Goal: Transaction & Acquisition: Purchase product/service

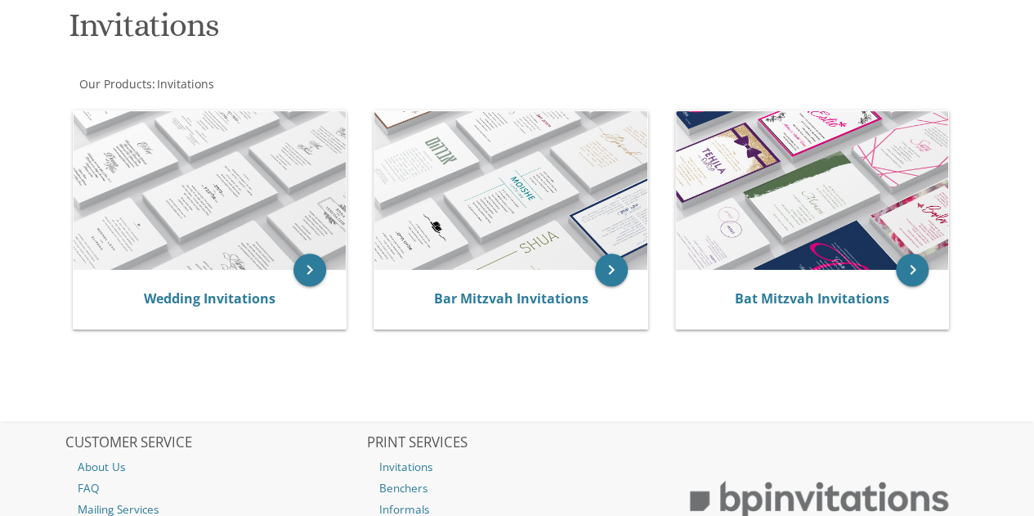
scroll to position [285, 0]
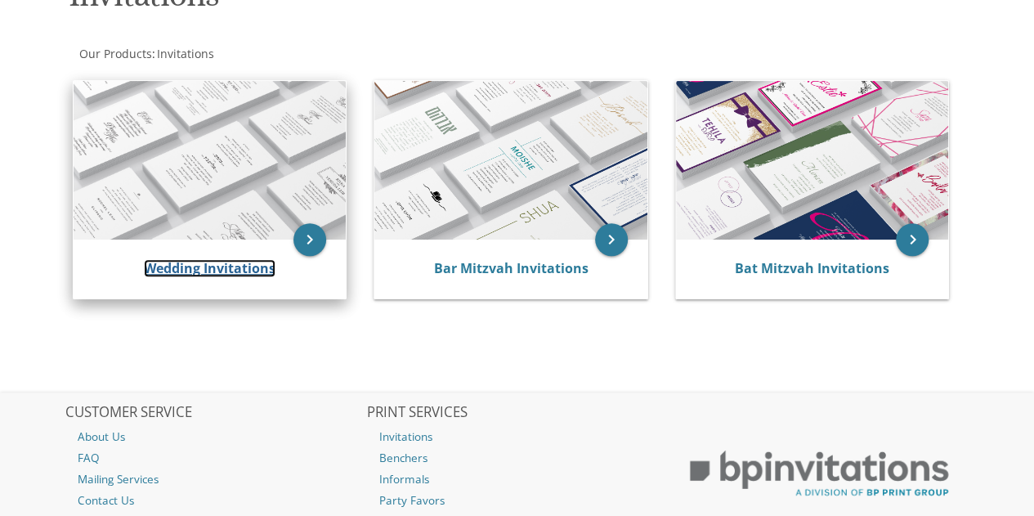
click at [238, 262] on link "Wedding Invitations" at bounding box center [210, 268] width 132 height 18
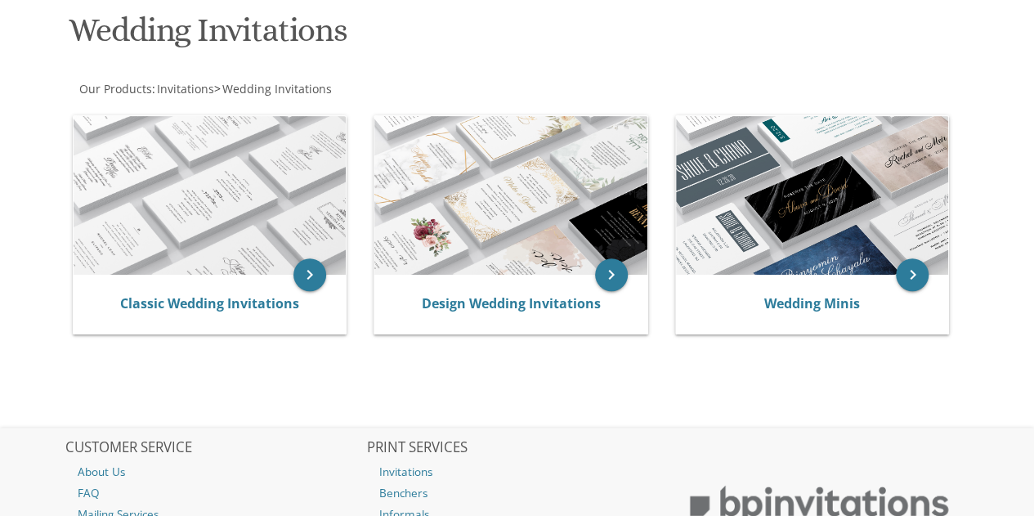
scroll to position [249, 0]
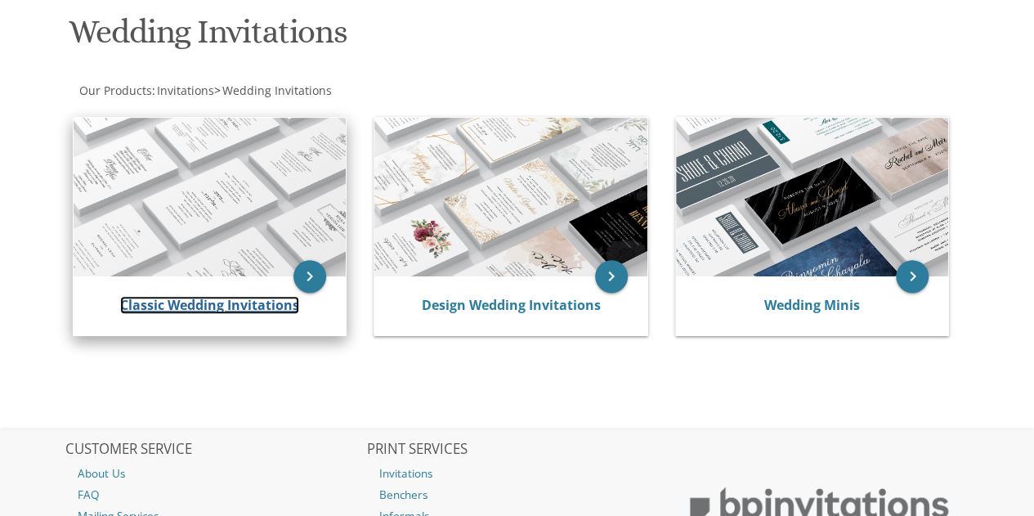
click at [226, 304] on link "Classic Wedding Invitations" at bounding box center [209, 305] width 179 height 18
click at [316, 276] on icon "keyboard_arrow_right" at bounding box center [310, 276] width 33 height 33
click at [301, 283] on icon "keyboard_arrow_right" at bounding box center [310, 276] width 33 height 33
click at [307, 275] on icon "keyboard_arrow_right" at bounding box center [310, 276] width 33 height 33
click at [307, 278] on icon "keyboard_arrow_right" at bounding box center [310, 276] width 33 height 33
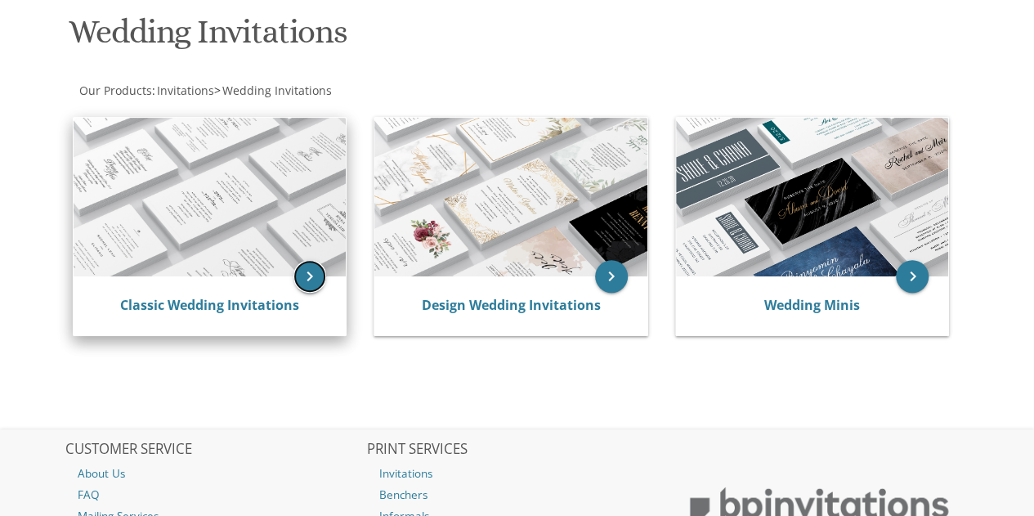
click at [306, 271] on icon "keyboard_arrow_right" at bounding box center [310, 276] width 33 height 33
click at [301, 277] on icon "keyboard_arrow_right" at bounding box center [310, 276] width 33 height 33
click at [216, 204] on img at bounding box center [210, 197] width 273 height 159
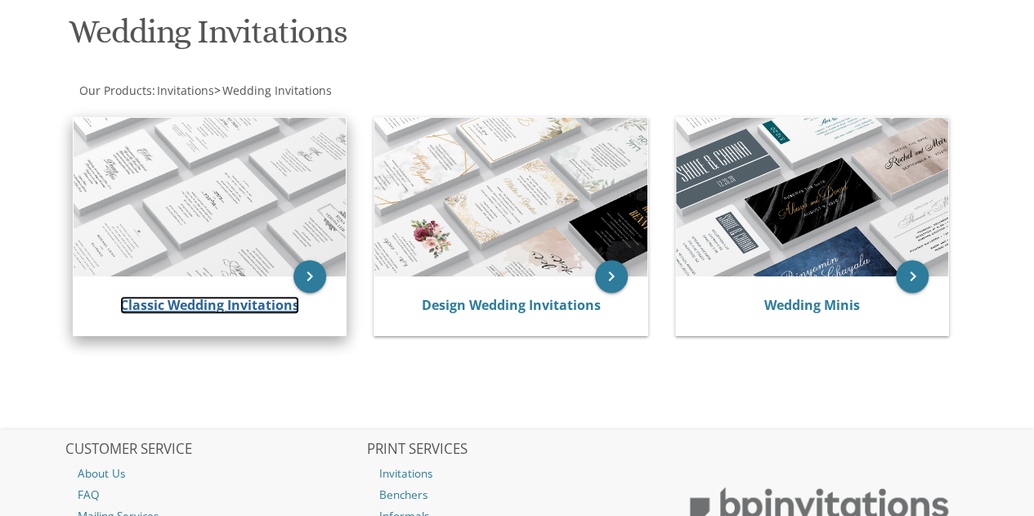
click at [201, 302] on link "Classic Wedding Invitations" at bounding box center [209, 305] width 179 height 18
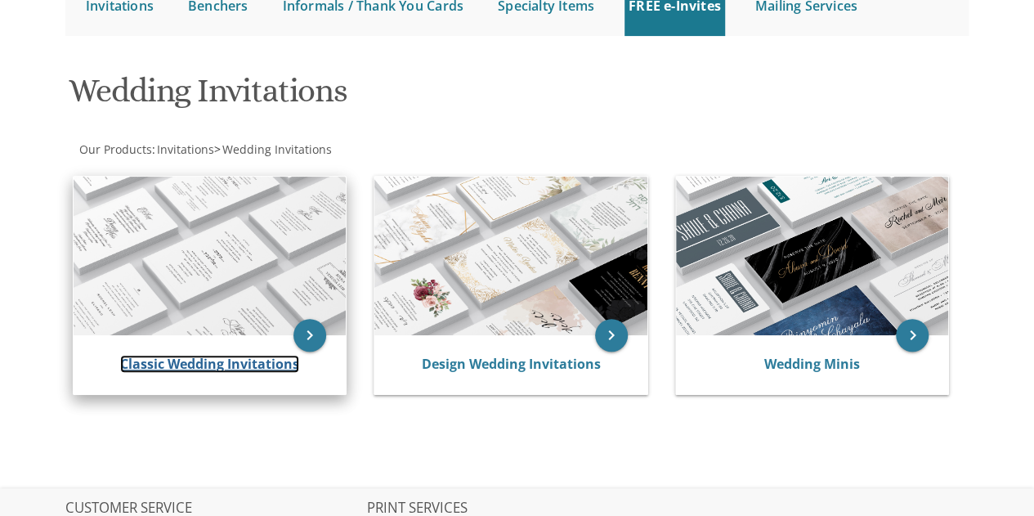
scroll to position [191, 0]
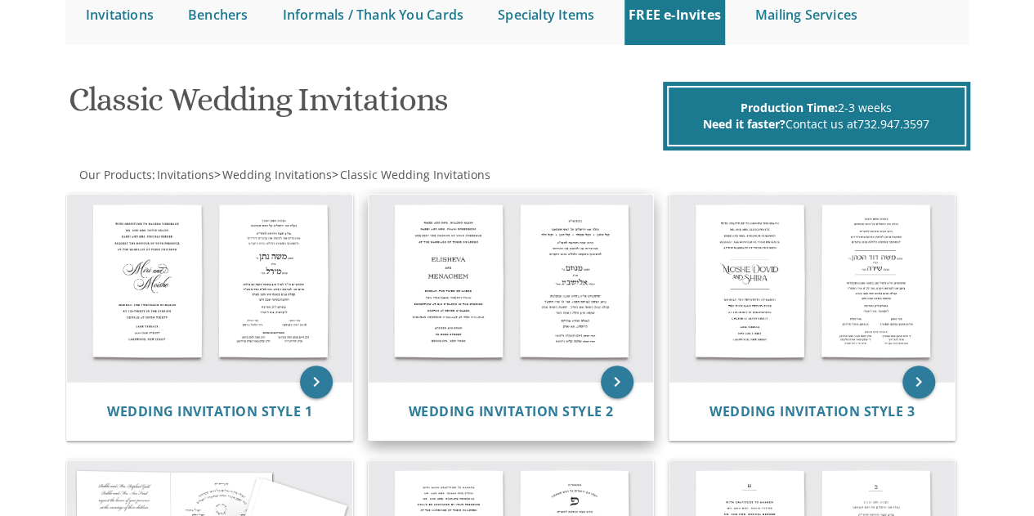
scroll to position [190, 0]
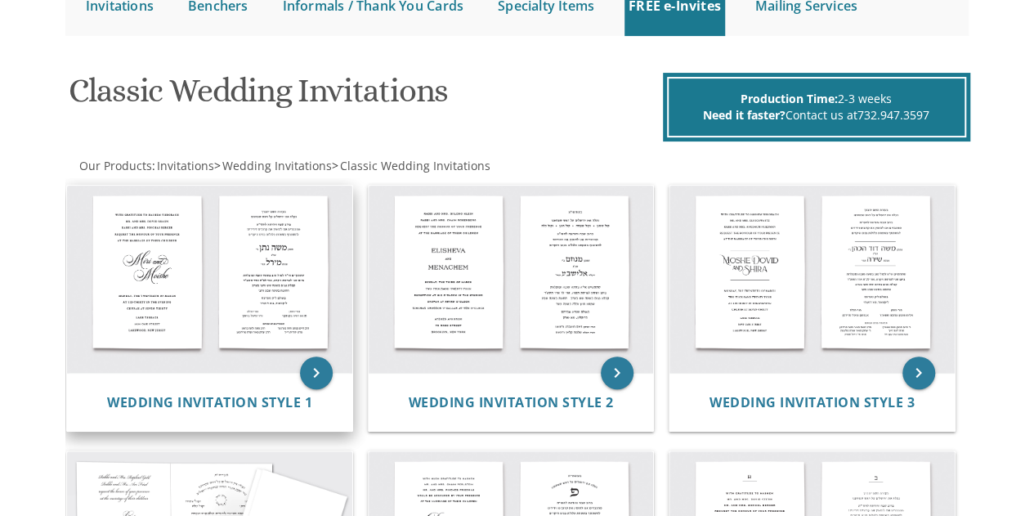
click at [155, 291] on img at bounding box center [209, 279] width 285 height 187
click at [152, 294] on img at bounding box center [209, 279] width 285 height 187
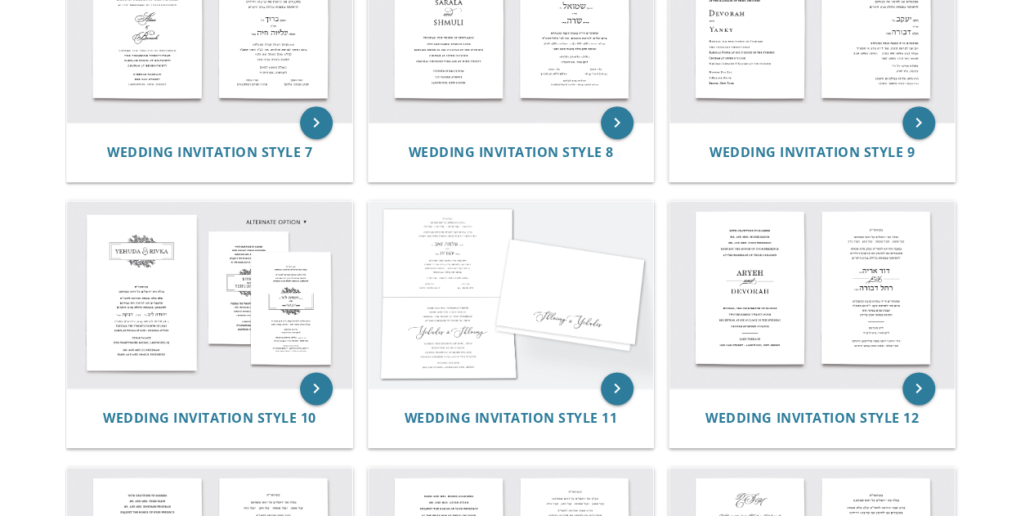
scroll to position [974, 0]
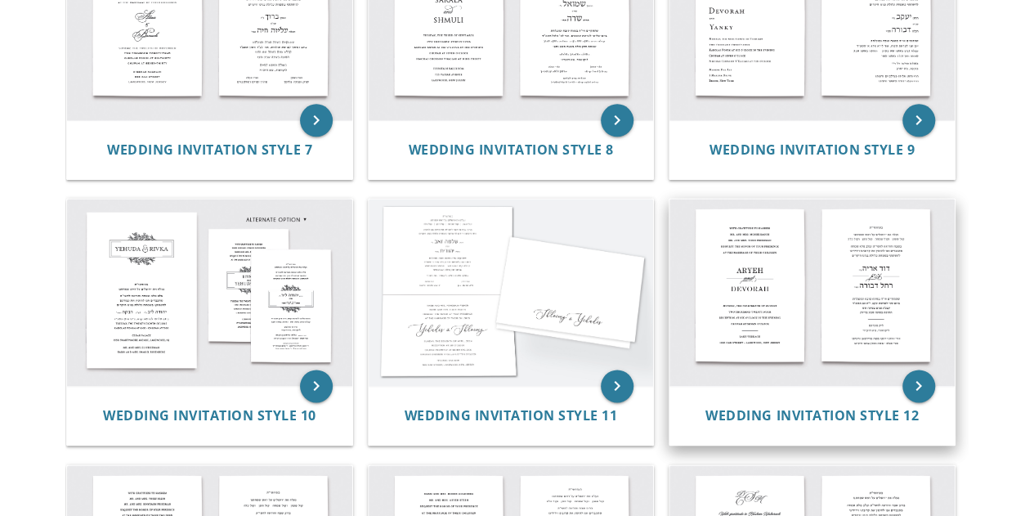
click at [880, 282] on img at bounding box center [812, 292] width 285 height 187
click at [882, 273] on img at bounding box center [812, 292] width 285 height 187
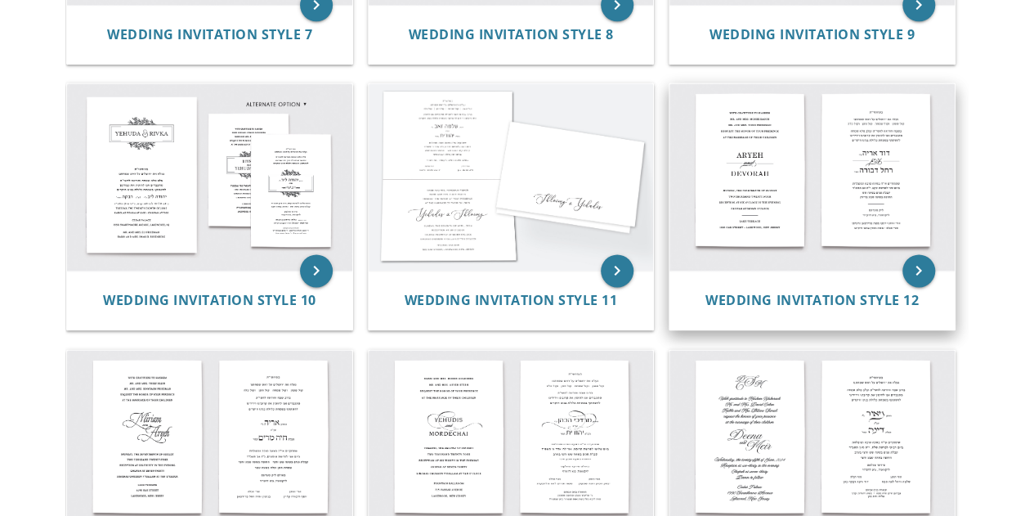
scroll to position [1093, 0]
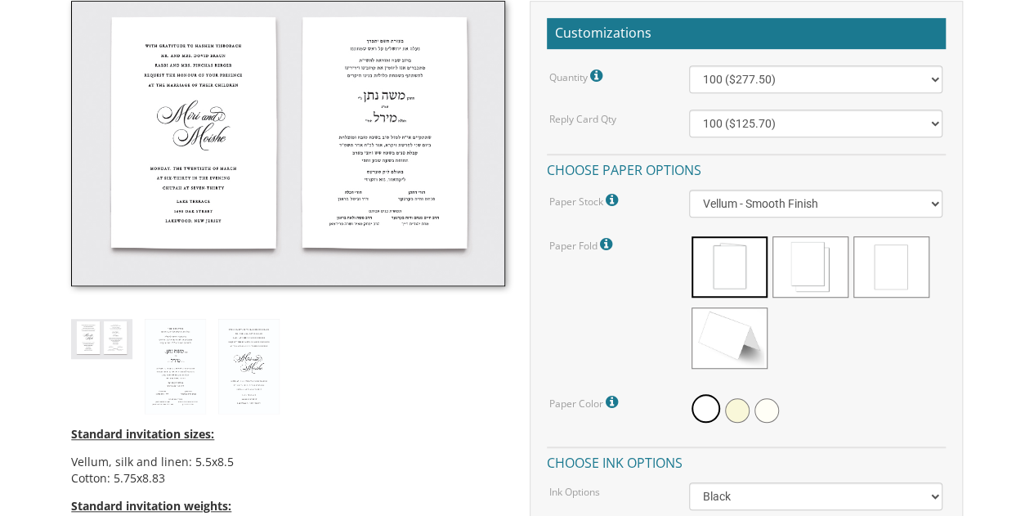
scroll to position [410, 0]
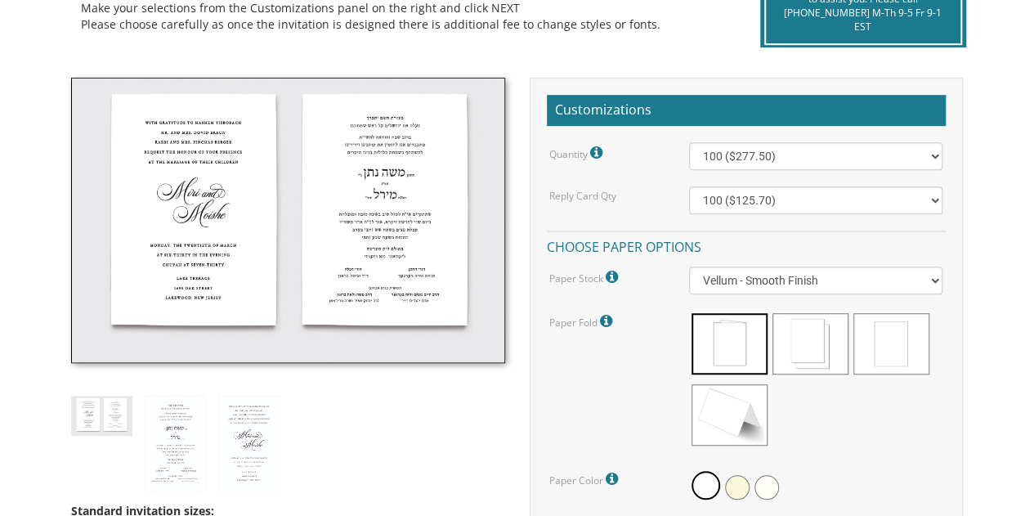
click at [407, 245] on img at bounding box center [287, 220] width 433 height 285
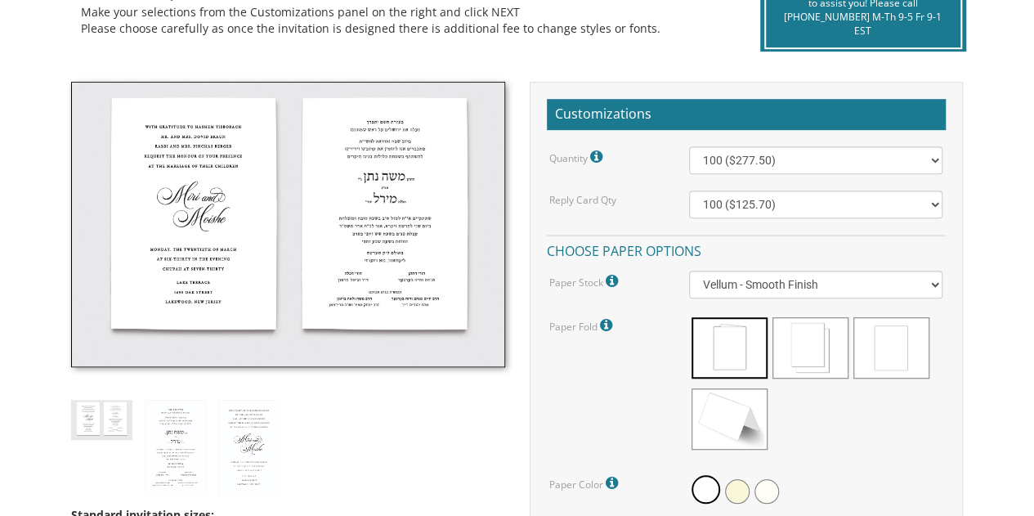
scroll to position [402, 0]
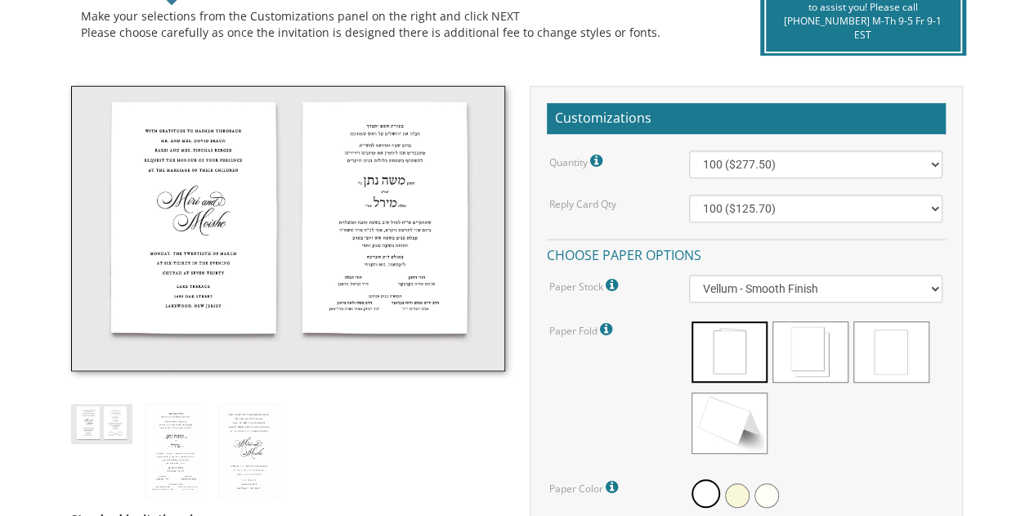
click at [382, 175] on img at bounding box center [287, 228] width 433 height 285
click at [381, 177] on img at bounding box center [287, 228] width 433 height 285
click at [382, 298] on img at bounding box center [287, 228] width 433 height 285
click at [384, 297] on img at bounding box center [287, 228] width 433 height 285
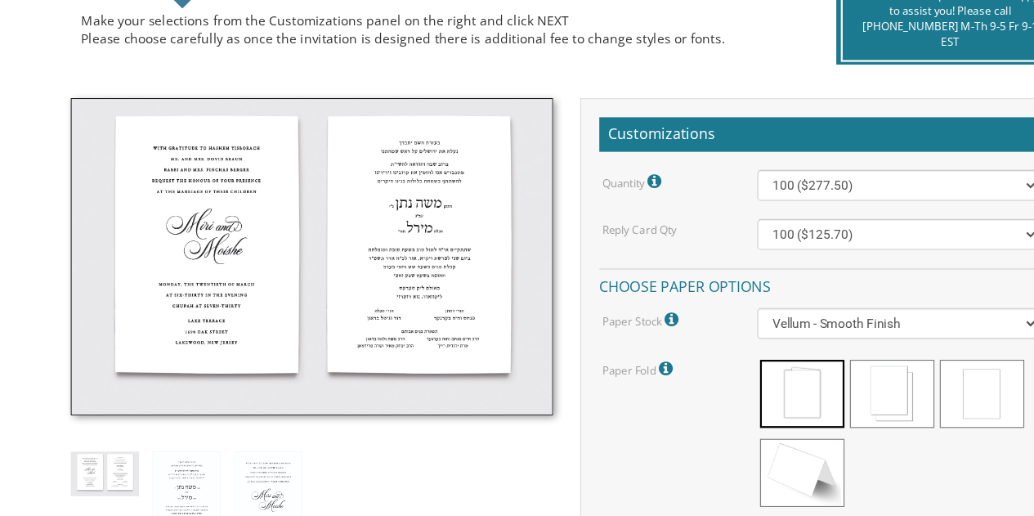
scroll to position [399, 0]
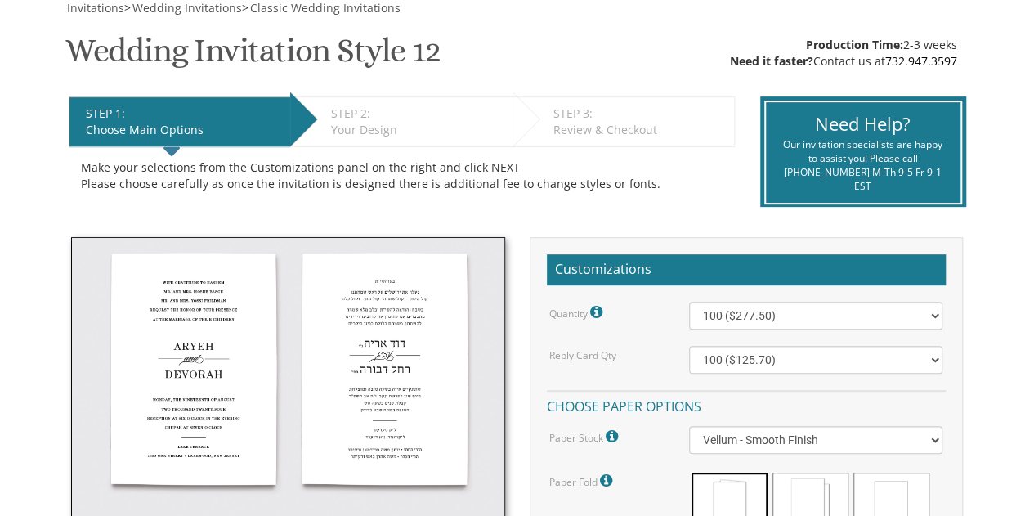
scroll to position [254, 0]
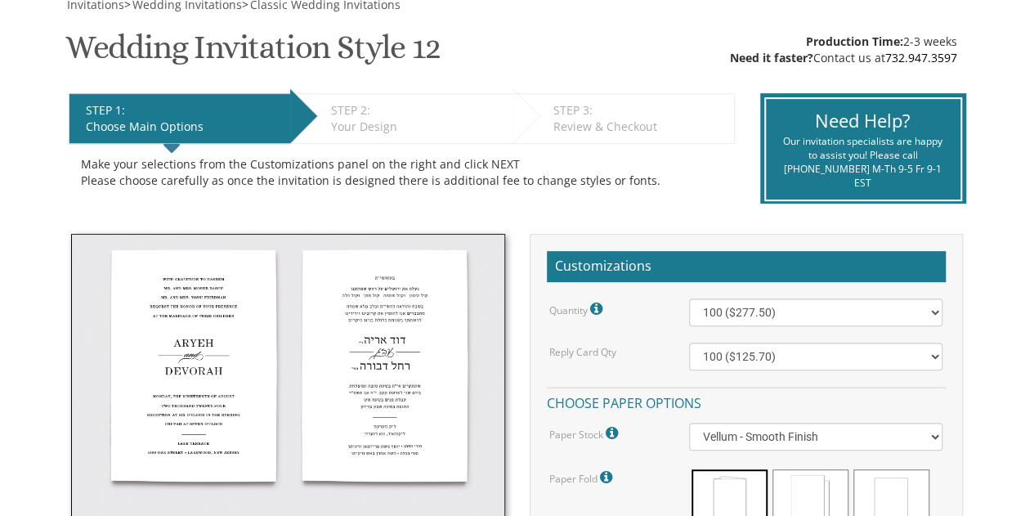
click at [397, 348] on img at bounding box center [287, 376] width 433 height 285
click at [412, 382] on img at bounding box center [287, 376] width 433 height 285
click at [403, 370] on img at bounding box center [287, 376] width 433 height 285
click at [406, 371] on img at bounding box center [287, 376] width 433 height 285
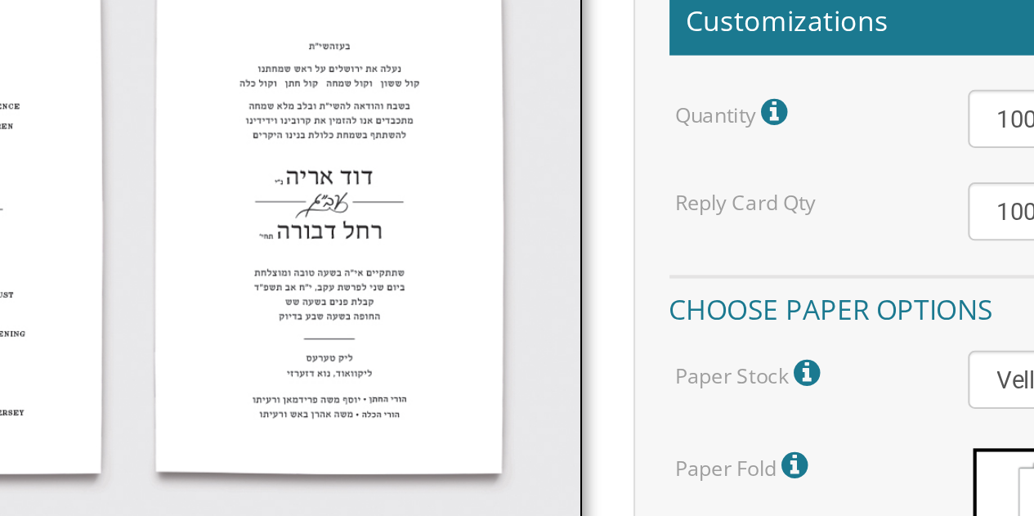
scroll to position [353, 0]
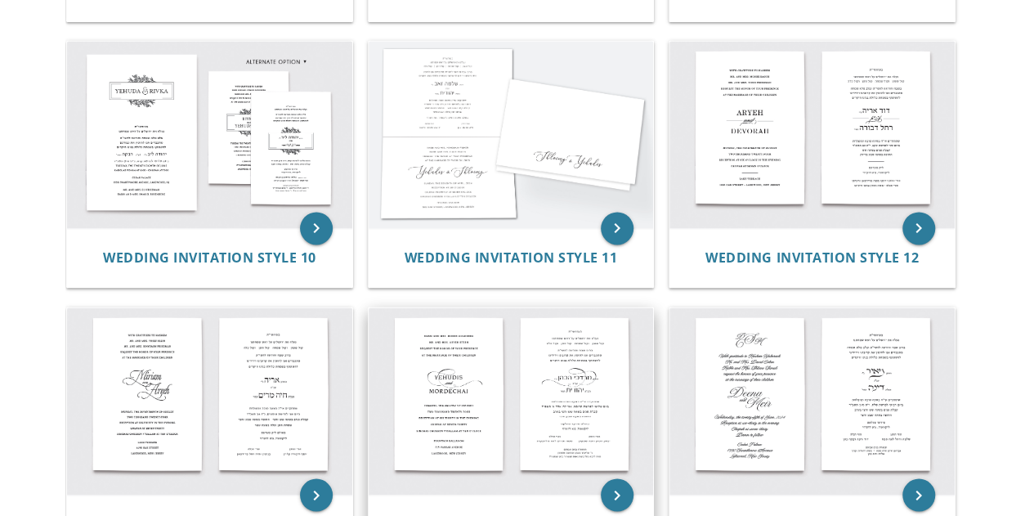
click at [590, 415] on img at bounding box center [511, 400] width 285 height 187
click at [594, 402] on img at bounding box center [511, 400] width 285 height 187
click at [622, 503] on icon "keyboard_arrow_right" at bounding box center [617, 494] width 33 height 33
click at [620, 493] on icon "keyboard_arrow_right" at bounding box center [617, 494] width 33 height 33
click at [589, 415] on img at bounding box center [511, 400] width 285 height 187
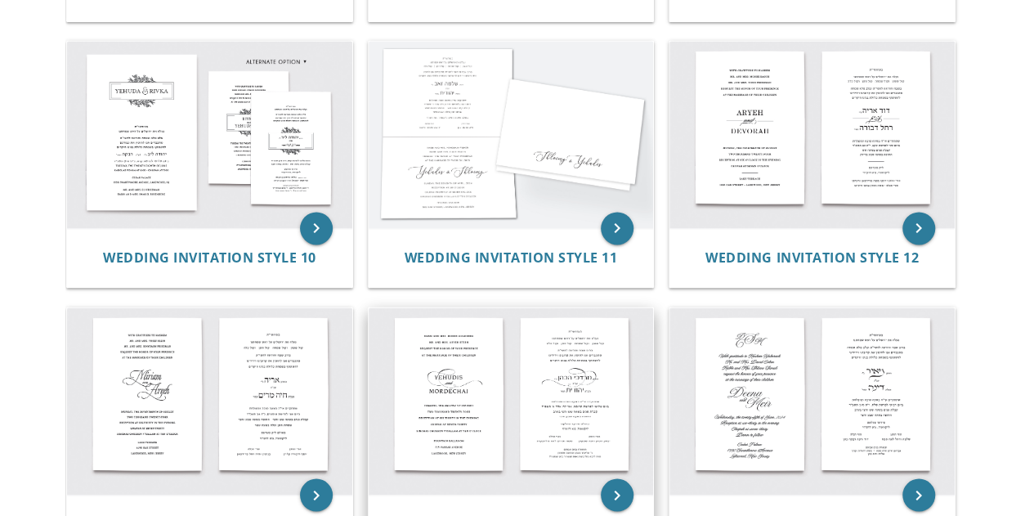
click at [586, 384] on img at bounding box center [511, 400] width 285 height 187
click at [568, 366] on img at bounding box center [511, 400] width 285 height 187
click at [577, 395] on img at bounding box center [511, 400] width 285 height 187
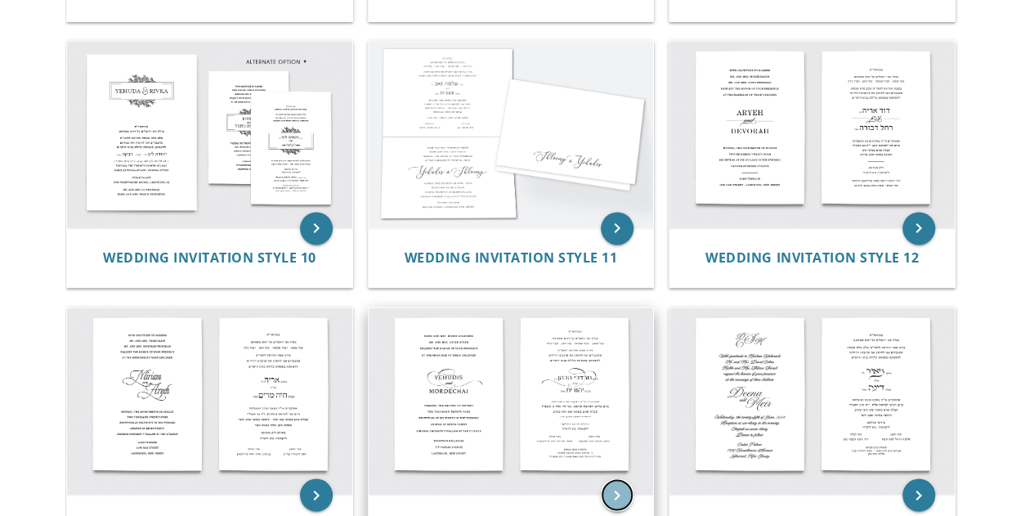
click at [611, 500] on icon "keyboard_arrow_right" at bounding box center [617, 494] width 33 height 33
click at [618, 483] on icon "keyboard_arrow_right" at bounding box center [617, 494] width 33 height 33
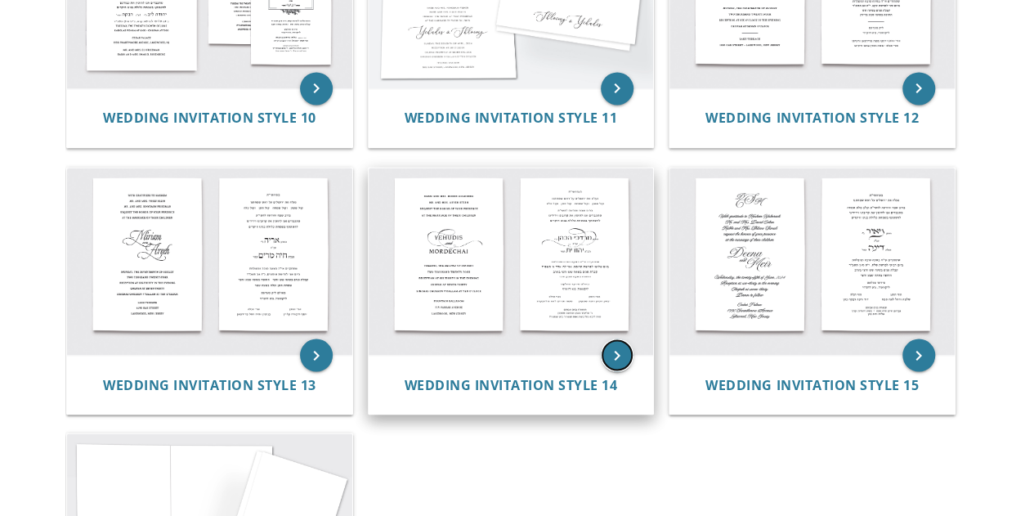
scroll to position [1289, 0]
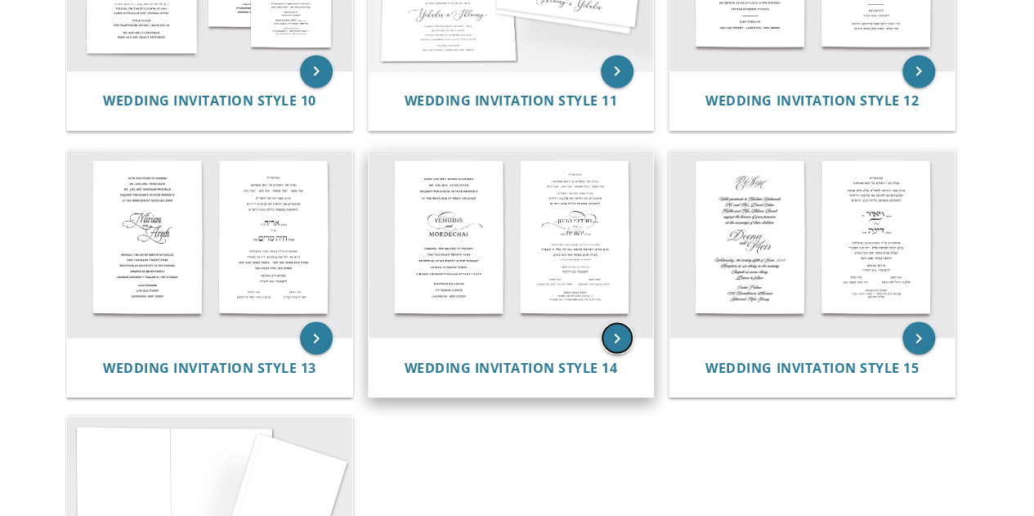
click at [617, 339] on icon "keyboard_arrow_right" at bounding box center [617, 337] width 33 height 33
click at [616, 334] on icon "keyboard_arrow_right" at bounding box center [617, 337] width 33 height 33
click at [616, 342] on icon "keyboard_arrow_right" at bounding box center [617, 337] width 33 height 33
click at [579, 225] on img at bounding box center [511, 243] width 285 height 187
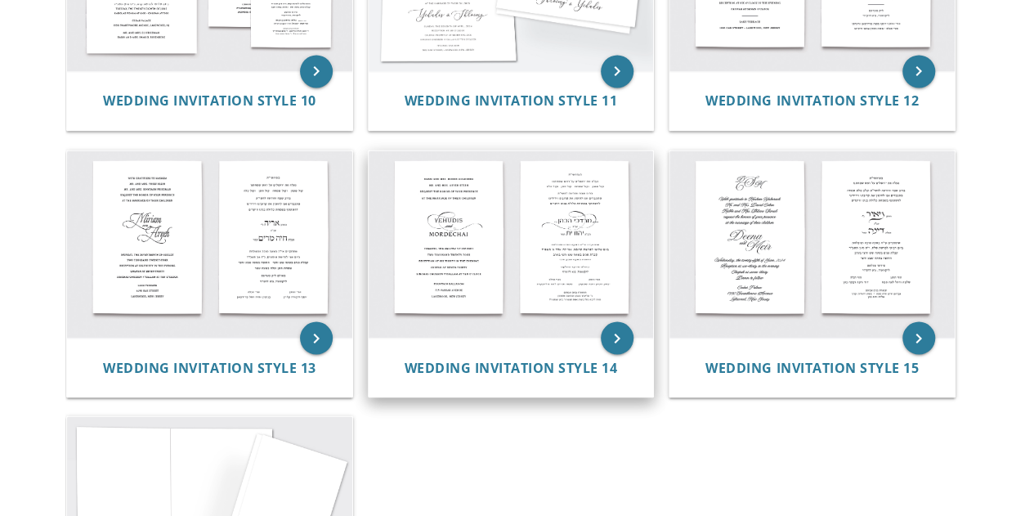
click at [579, 225] on img at bounding box center [511, 243] width 285 height 187
click at [548, 202] on img at bounding box center [511, 243] width 285 height 187
click at [456, 213] on img at bounding box center [511, 243] width 285 height 187
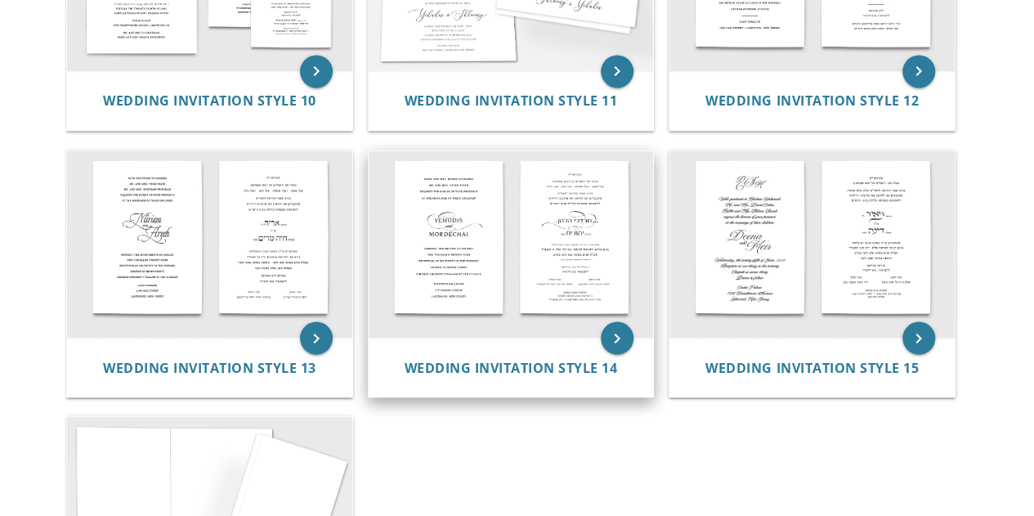
click at [456, 213] on img at bounding box center [511, 243] width 285 height 187
click at [577, 226] on img at bounding box center [511, 243] width 285 height 187
click at [615, 328] on icon "keyboard_arrow_right" at bounding box center [617, 337] width 33 height 33
click at [572, 208] on img at bounding box center [511, 243] width 285 height 187
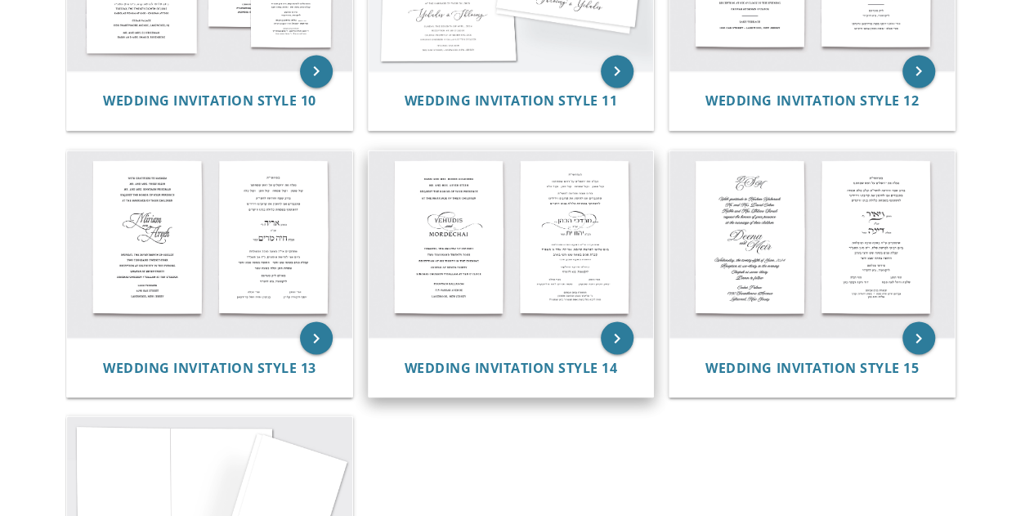
click at [572, 208] on img at bounding box center [511, 243] width 285 height 187
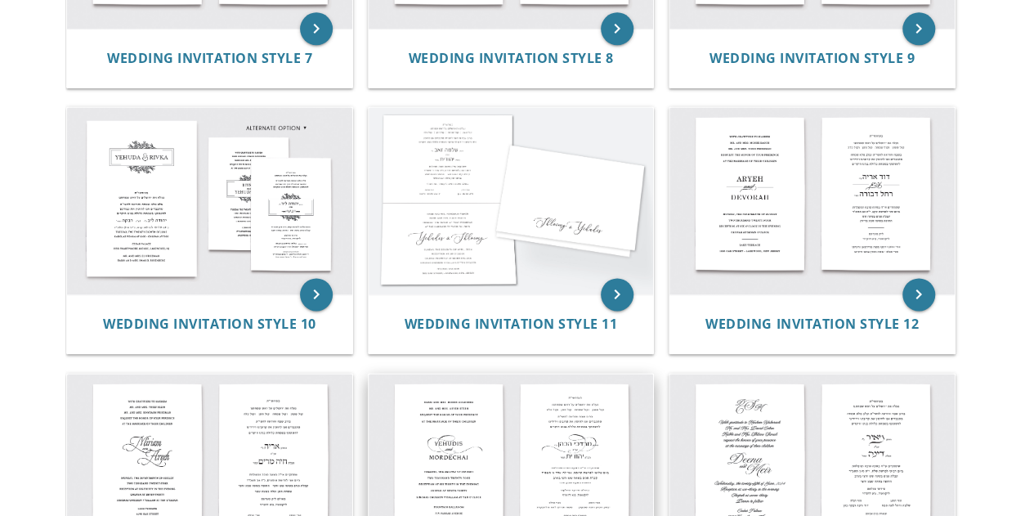
scroll to position [1064, 0]
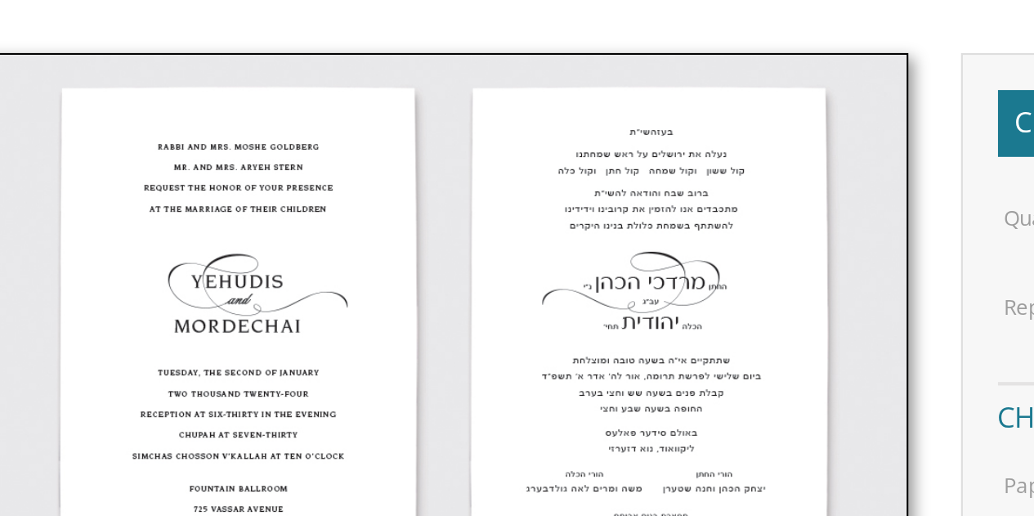
scroll to position [240, 0]
